Goal: Task Accomplishment & Management: Complete application form

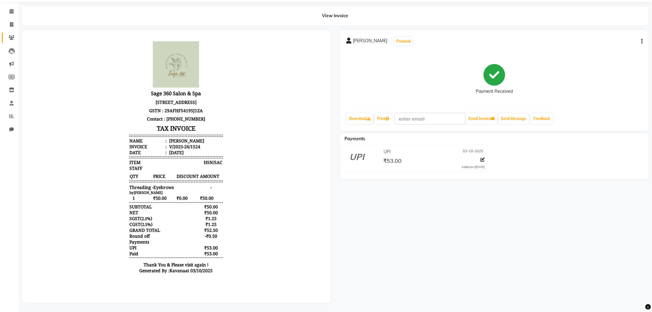
scroll to position [25, 0]
click at [12, 9] on icon at bounding box center [12, 11] width 4 height 5
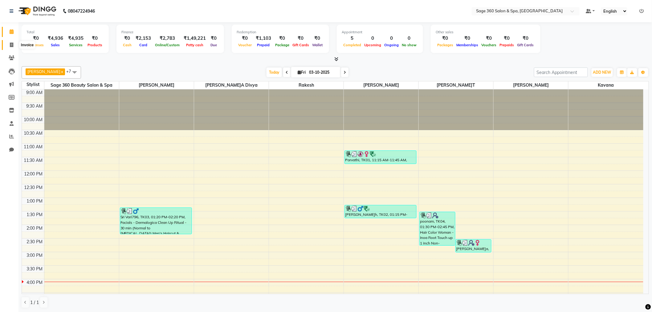
click at [9, 44] on span at bounding box center [11, 45] width 11 height 7
select select "service"
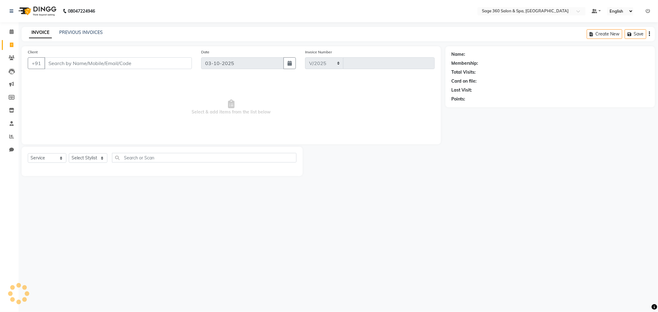
select select "7678"
type input "1525"
click at [86, 159] on select "Select Stylist" at bounding box center [88, 158] width 39 height 10
select select "68050"
click at [69, 154] on select "Select Stylist Ali Gagan Julie Rai Kavana Nadeem Padmja Mitta Paramjot Pavithra…" at bounding box center [96, 158] width 54 height 10
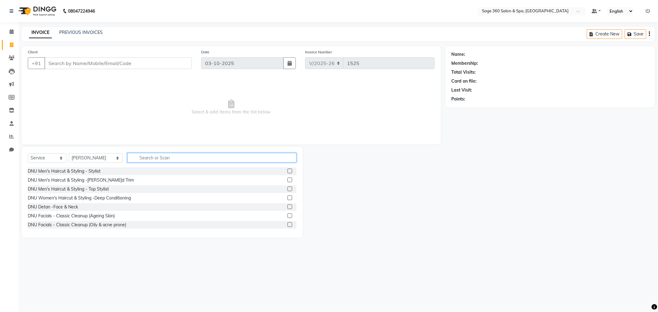
click at [139, 158] on input "text" at bounding box center [211, 158] width 169 height 10
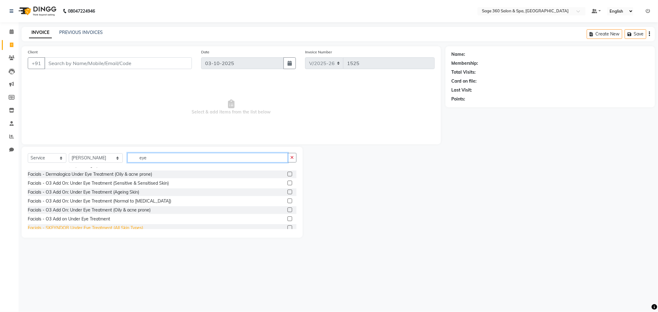
scroll to position [28, 0]
type input "eye"
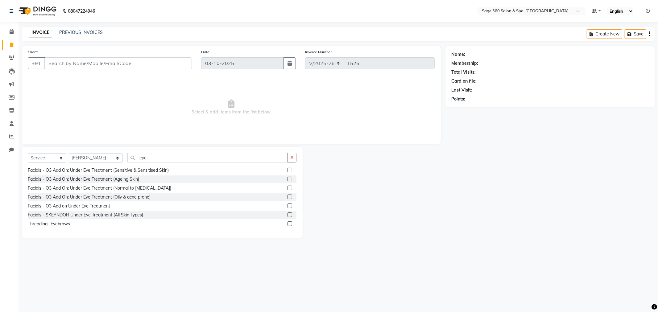
click at [287, 223] on label at bounding box center [289, 223] width 5 height 5
click at [287, 223] on input "checkbox" at bounding box center [289, 224] width 4 height 4
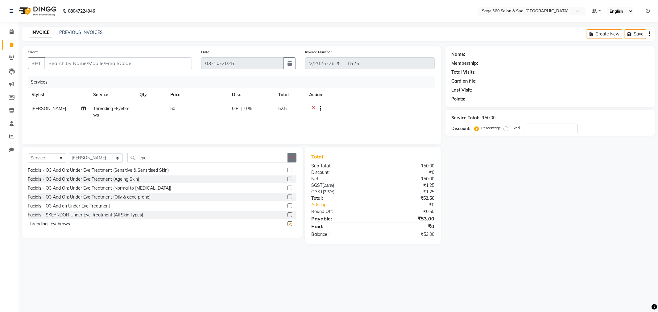
checkbox input "false"
click at [291, 155] on button "button" at bounding box center [291, 158] width 9 height 10
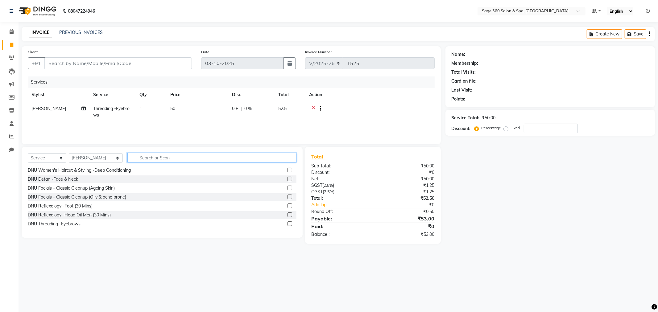
click at [170, 158] on input "text" at bounding box center [211, 158] width 169 height 10
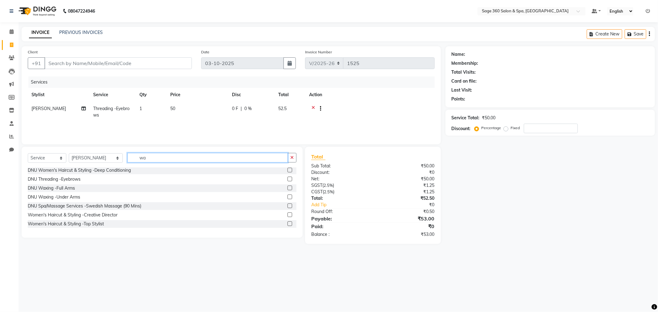
scroll to position [0, 0]
type input "wax"
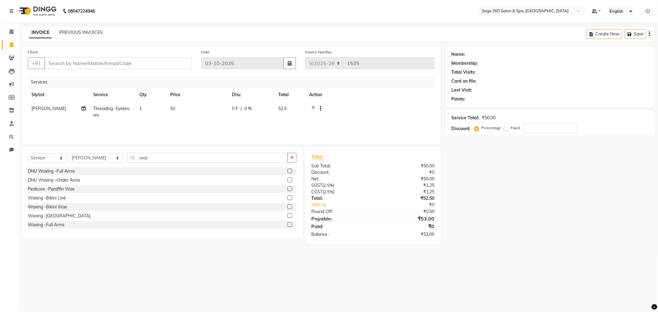
click at [287, 224] on label at bounding box center [289, 224] width 5 height 5
click at [287, 224] on input "checkbox" at bounding box center [289, 225] width 4 height 4
checkbox input "false"
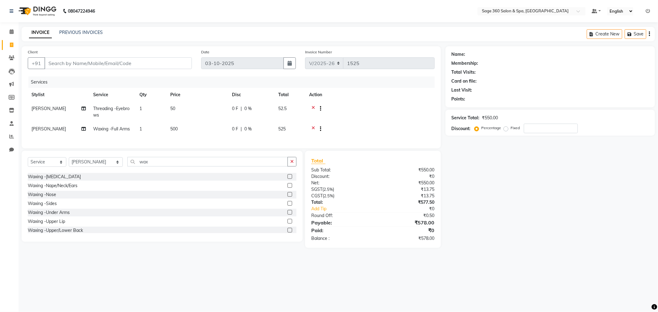
scroll to position [134, 0]
click at [287, 204] on label at bounding box center [289, 201] width 5 height 5
click at [287, 204] on input "checkbox" at bounding box center [289, 202] width 4 height 4
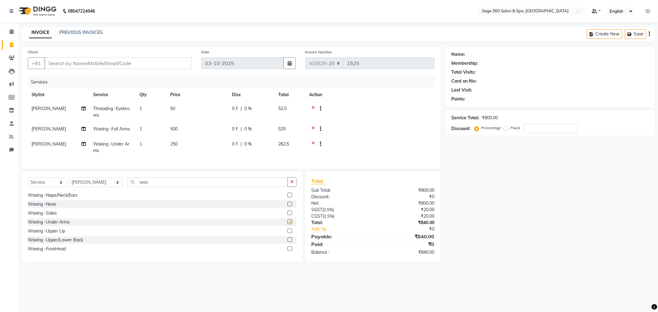
checkbox input "false"
click at [156, 187] on input "wax" at bounding box center [207, 182] width 160 height 10
type input "w"
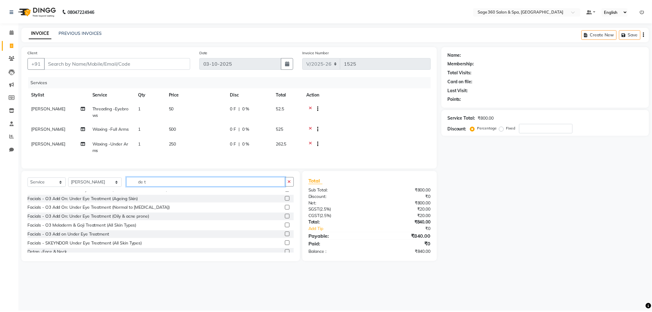
scroll to position [274, 0]
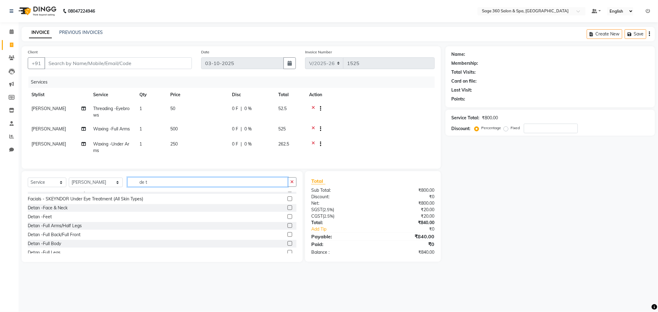
type input "de t"
click at [287, 210] on label at bounding box center [289, 207] width 5 height 5
click at [287, 210] on input "checkbox" at bounding box center [289, 208] width 4 height 4
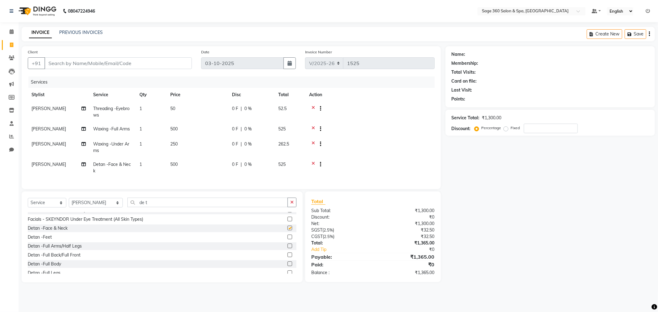
checkbox input "false"
drag, startPoint x: 291, startPoint y: 207, endPoint x: 199, endPoint y: 158, distance: 103.4
click at [289, 207] on button "button" at bounding box center [291, 203] width 9 height 10
click at [100, 64] on input "Client" at bounding box center [117, 63] width 147 height 12
type input "9"
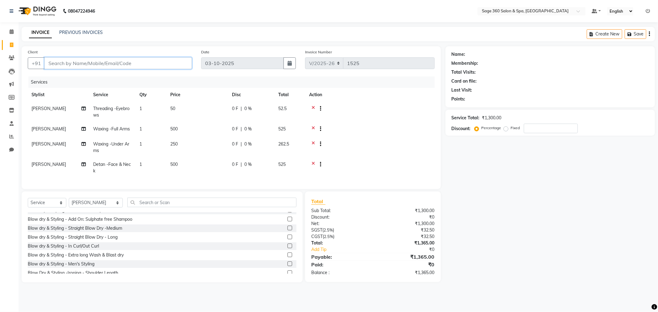
type input "0"
click at [79, 76] on ngb-highlight "99******70" at bounding box center [80, 77] width 25 height 6
type input "99******70"
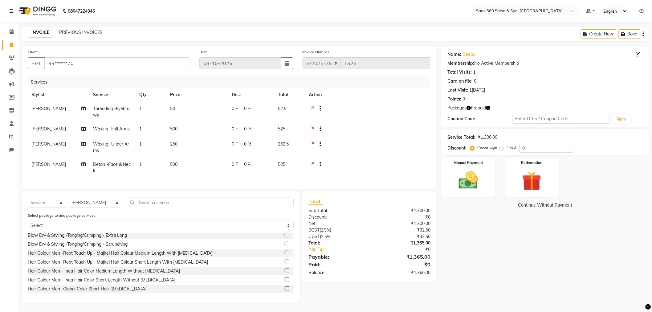
scroll to position [5, 0]
click at [469, 169] on img at bounding box center [468, 180] width 33 height 23
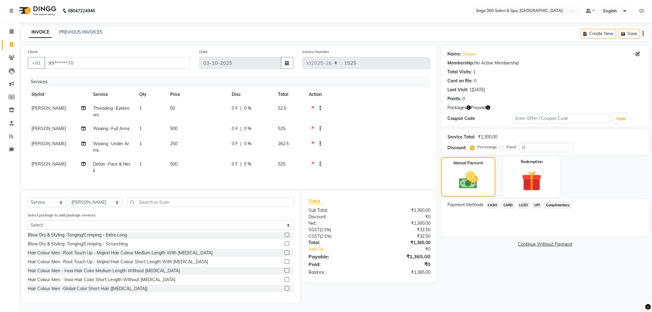
click at [527, 169] on img at bounding box center [532, 181] width 33 height 25
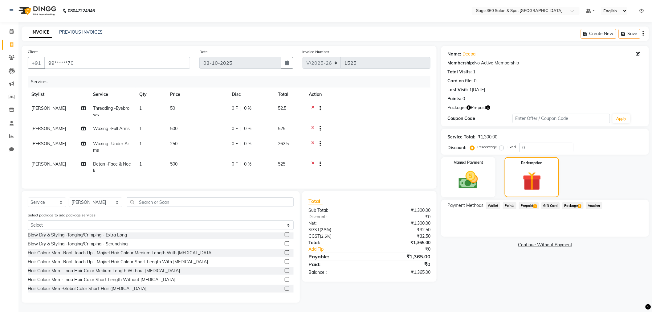
click at [531, 202] on span "Prepaid 1" at bounding box center [529, 205] width 20 height 7
click at [628, 226] on button "Add" at bounding box center [628, 230] width 23 height 10
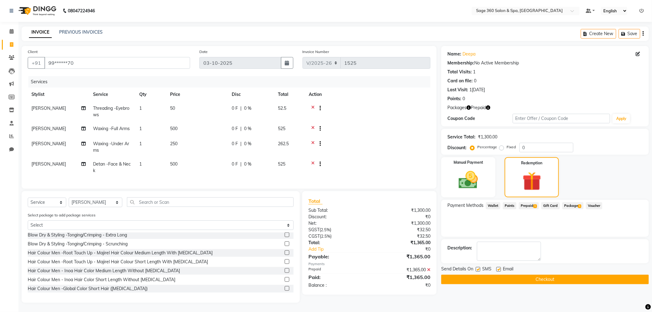
click at [500, 267] on label at bounding box center [499, 269] width 5 height 5
click at [500, 268] on input "checkbox" at bounding box center [499, 270] width 4 height 4
checkbox input "false"
click at [511, 275] on button "Checkout" at bounding box center [545, 280] width 208 height 10
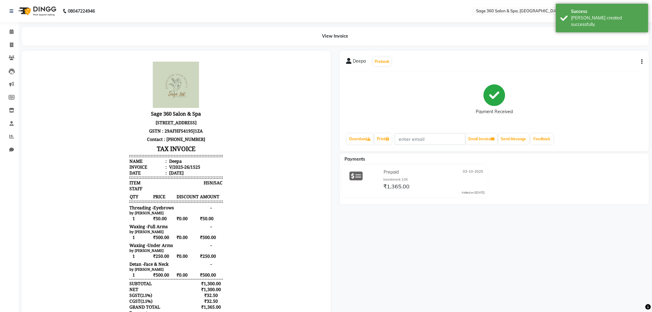
scroll to position [5, 0]
click at [10, 31] on icon at bounding box center [12, 31] width 4 height 5
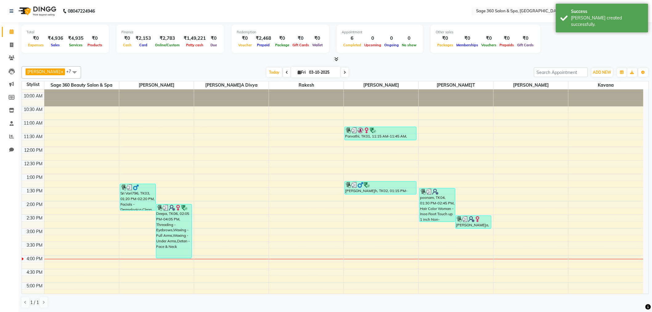
scroll to position [68, 0]
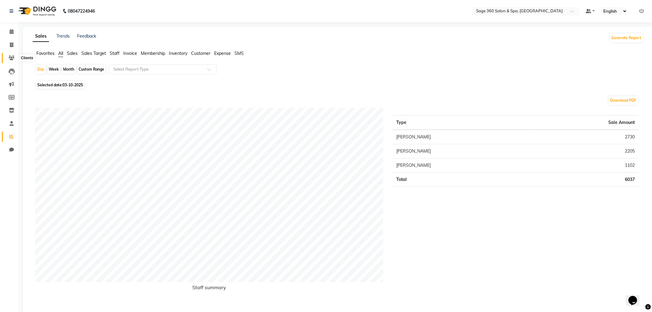
click at [13, 59] on icon at bounding box center [12, 57] width 6 height 5
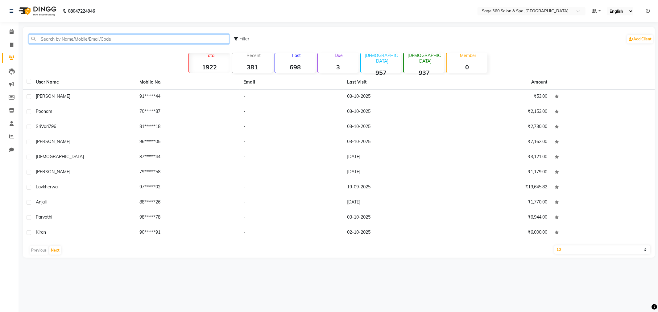
click at [67, 37] on input "text" at bounding box center [129, 39] width 200 height 10
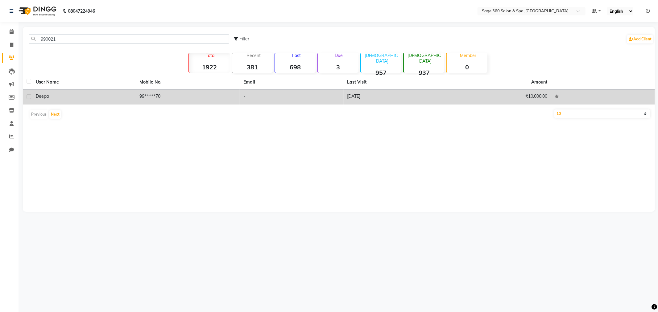
click at [151, 93] on td "99******70" at bounding box center [188, 96] width 104 height 15
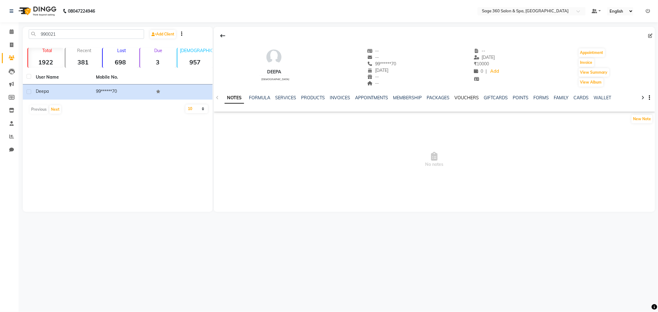
click at [465, 99] on link "VOUCHERS" at bounding box center [466, 98] width 24 height 6
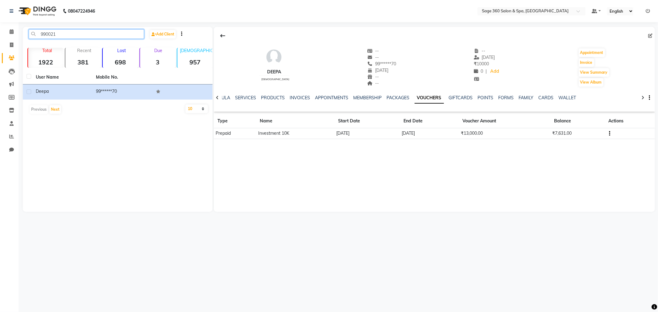
click at [59, 35] on input "990021" at bounding box center [86, 34] width 115 height 10
type input "9"
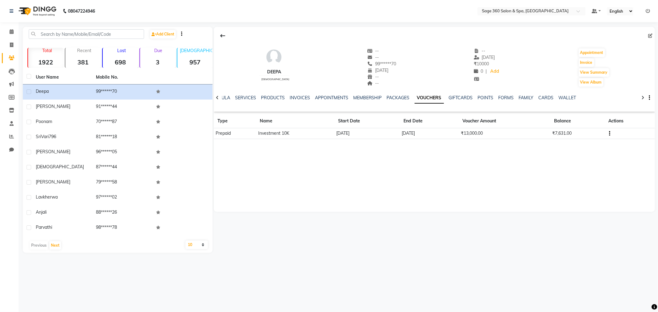
click at [258, 12] on nav "08047224946 Select Location × Sage 360 Salon & Spa, Hadosiddapura Default Panel…" at bounding box center [329, 11] width 658 height 22
click at [11, 34] on icon at bounding box center [12, 31] width 4 height 5
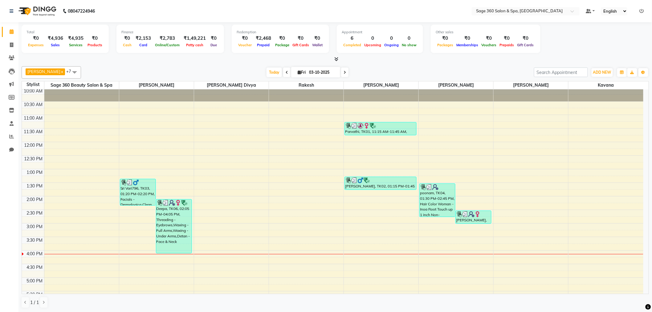
scroll to position [68, 0]
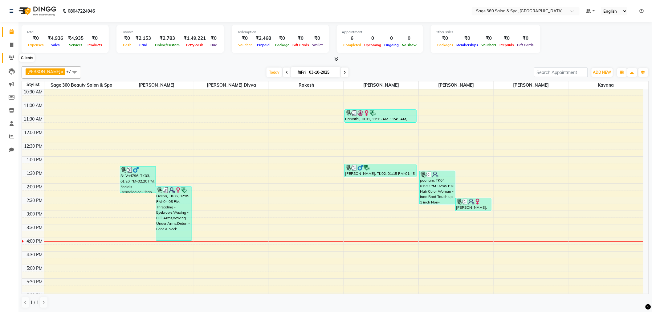
click at [10, 57] on icon at bounding box center [12, 57] width 6 height 5
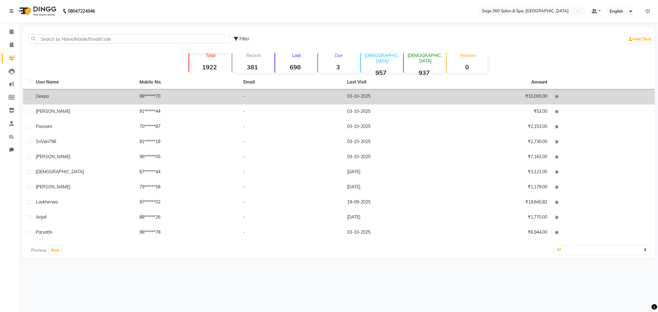
click at [148, 94] on td "99******70" at bounding box center [188, 96] width 104 height 15
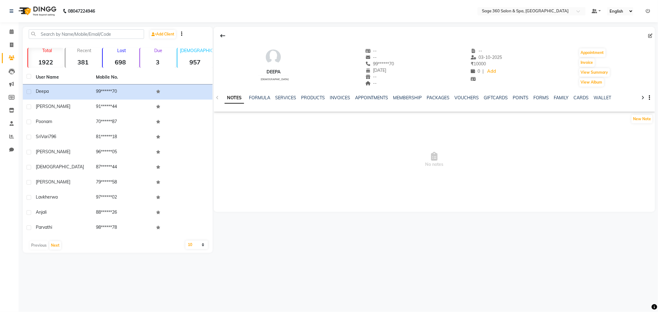
click at [465, 94] on div "NOTES FORMULA SERVICES PRODUCTS INVOICES APPOINTMENTS MEMBERSHIP PACKAGES VOUCH…" at bounding box center [434, 97] width 441 height 21
click at [464, 96] on link "VOUCHERS" at bounding box center [466, 98] width 24 height 6
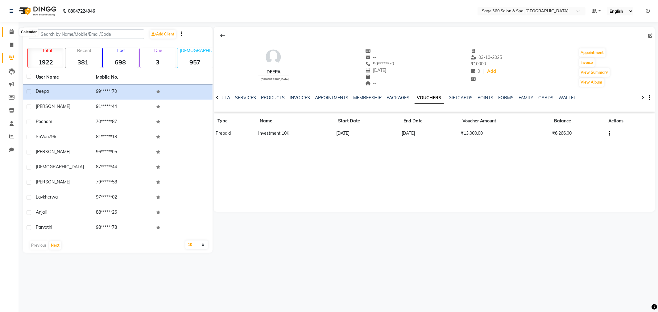
click at [12, 31] on icon at bounding box center [12, 31] width 4 height 5
